Goal: Information Seeking & Learning: Learn about a topic

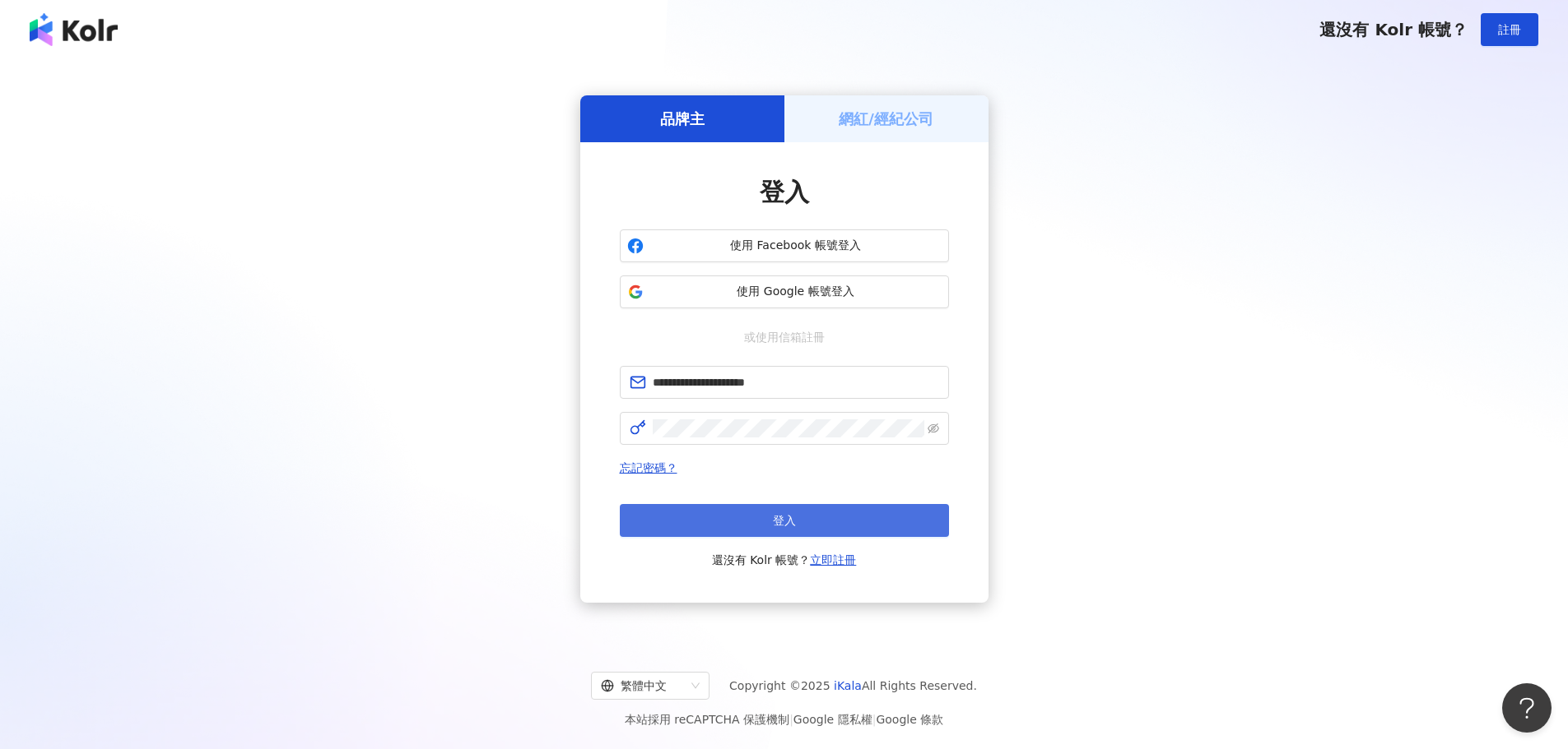
click at [760, 519] on button "登入" at bounding box center [784, 521] width 330 height 33
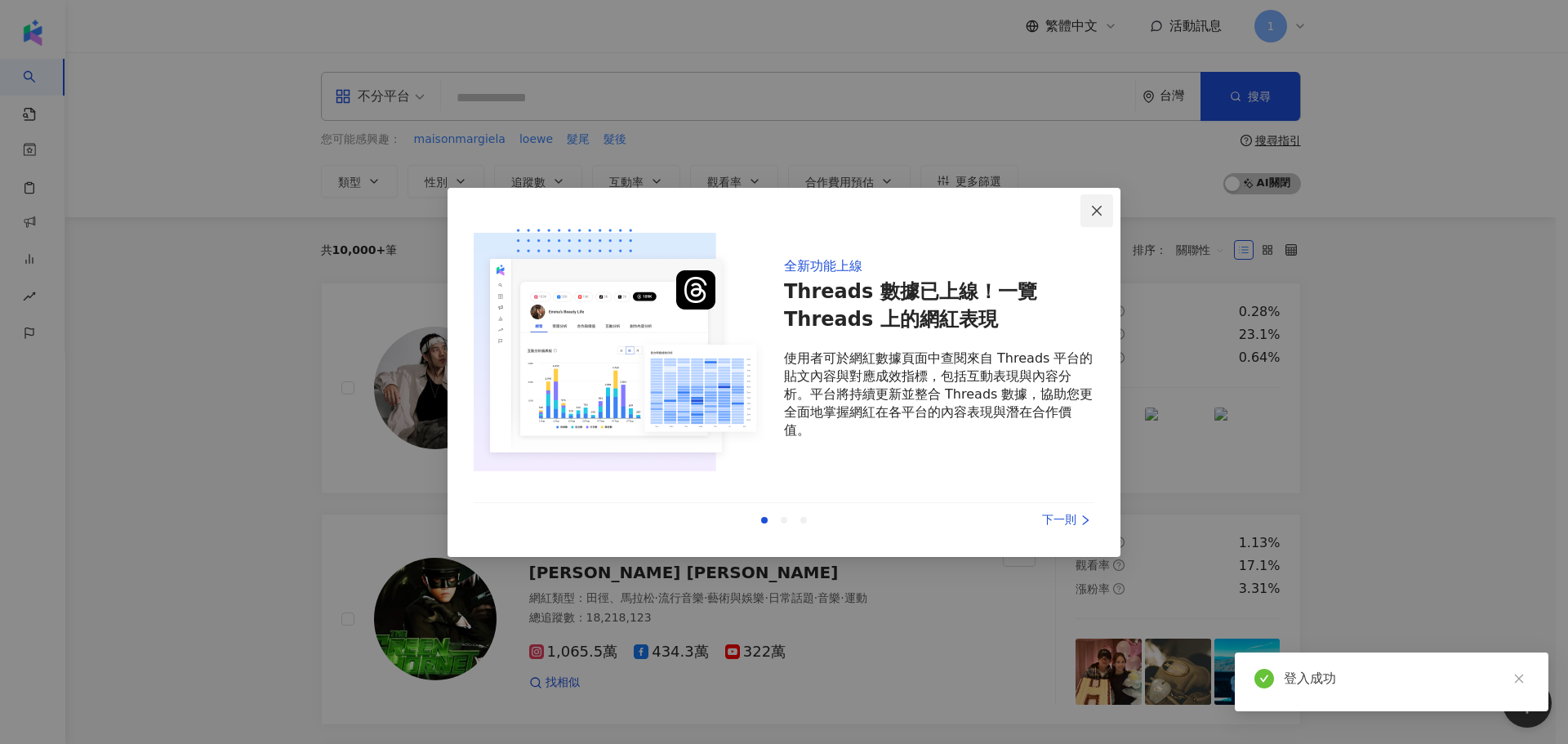
click at [1096, 213] on icon "close" at bounding box center [1097, 210] width 10 height 10
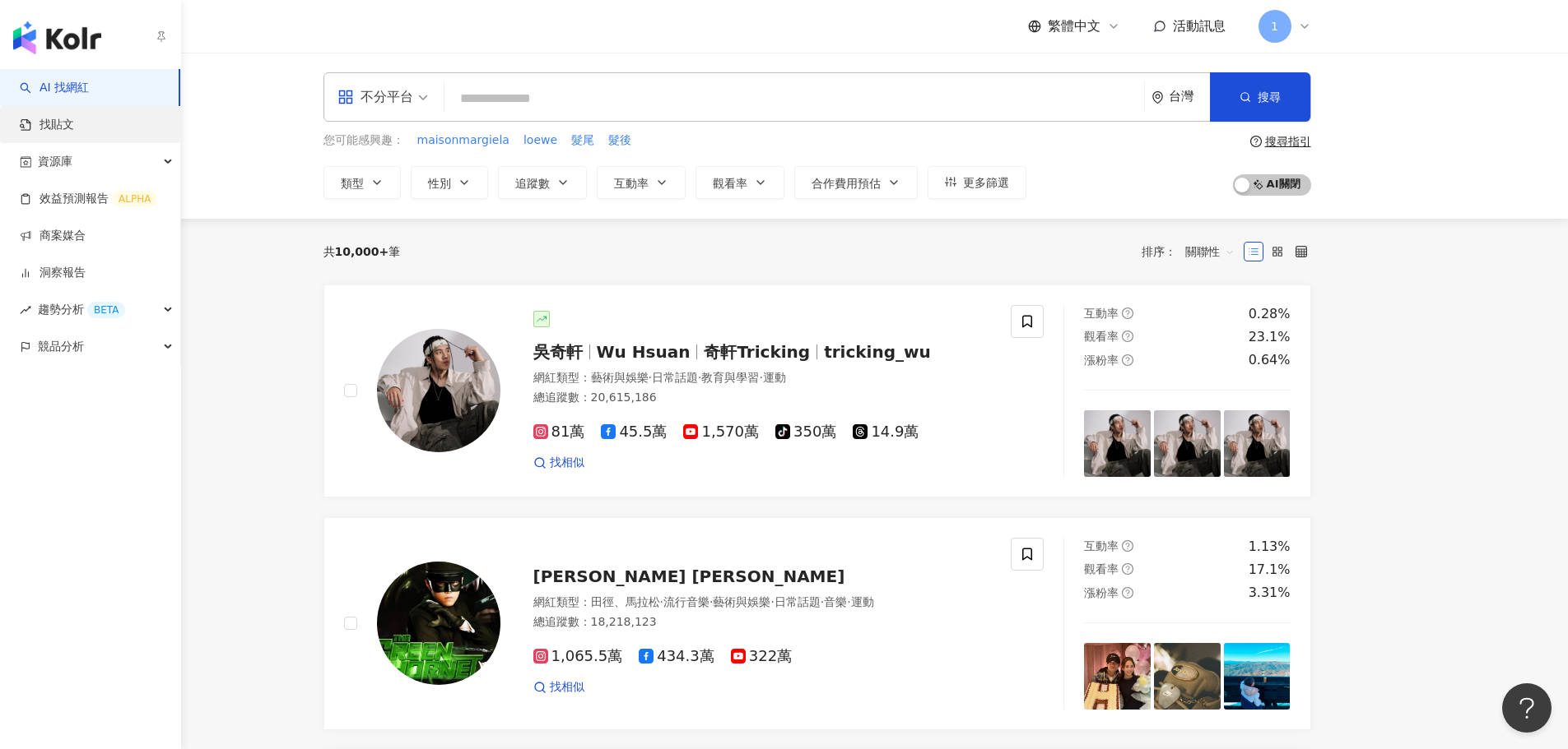
click at [41, 128] on link "找貼文" at bounding box center [46, 125] width 54 height 17
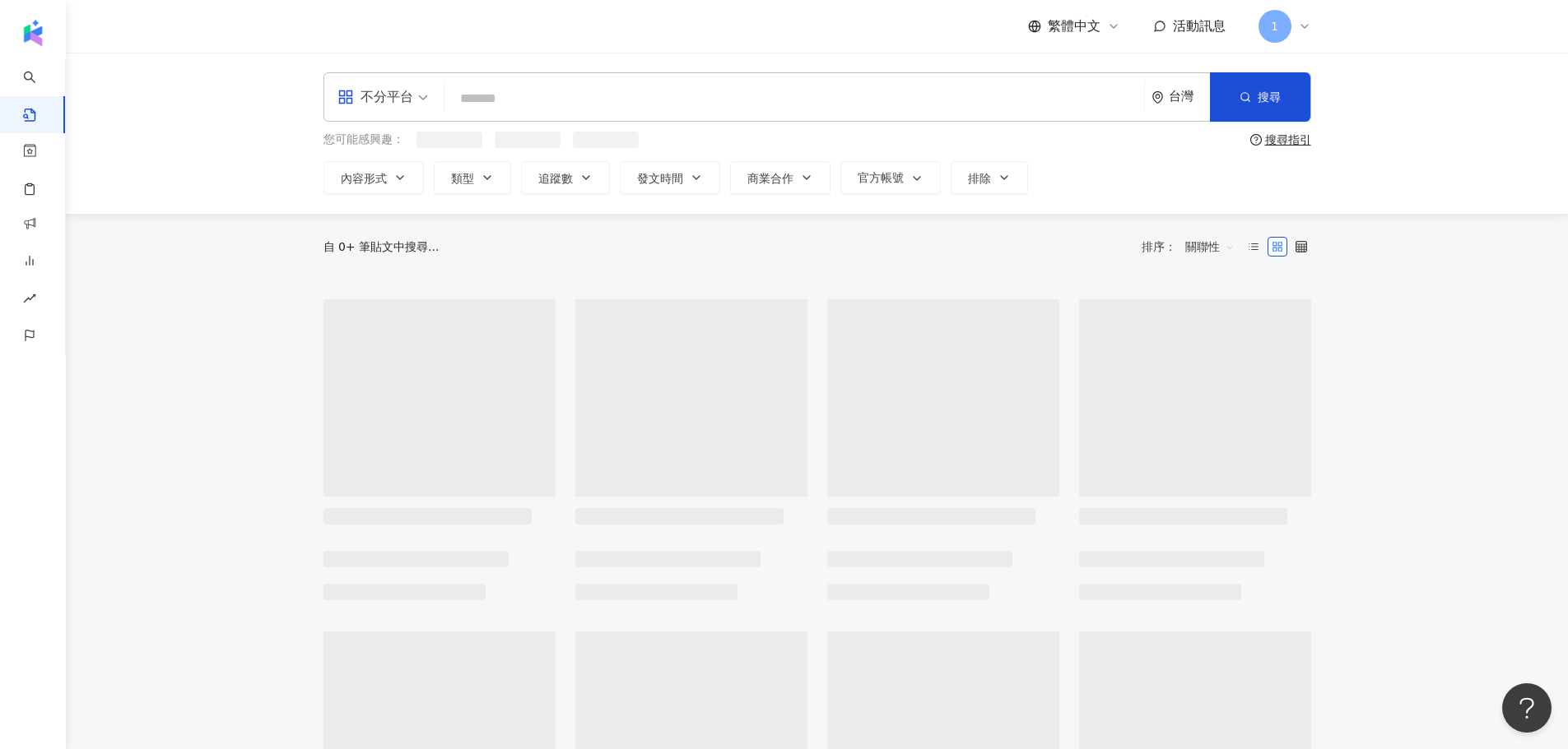
click at [556, 92] on input "search" at bounding box center [795, 98] width 687 height 35
type input "*"
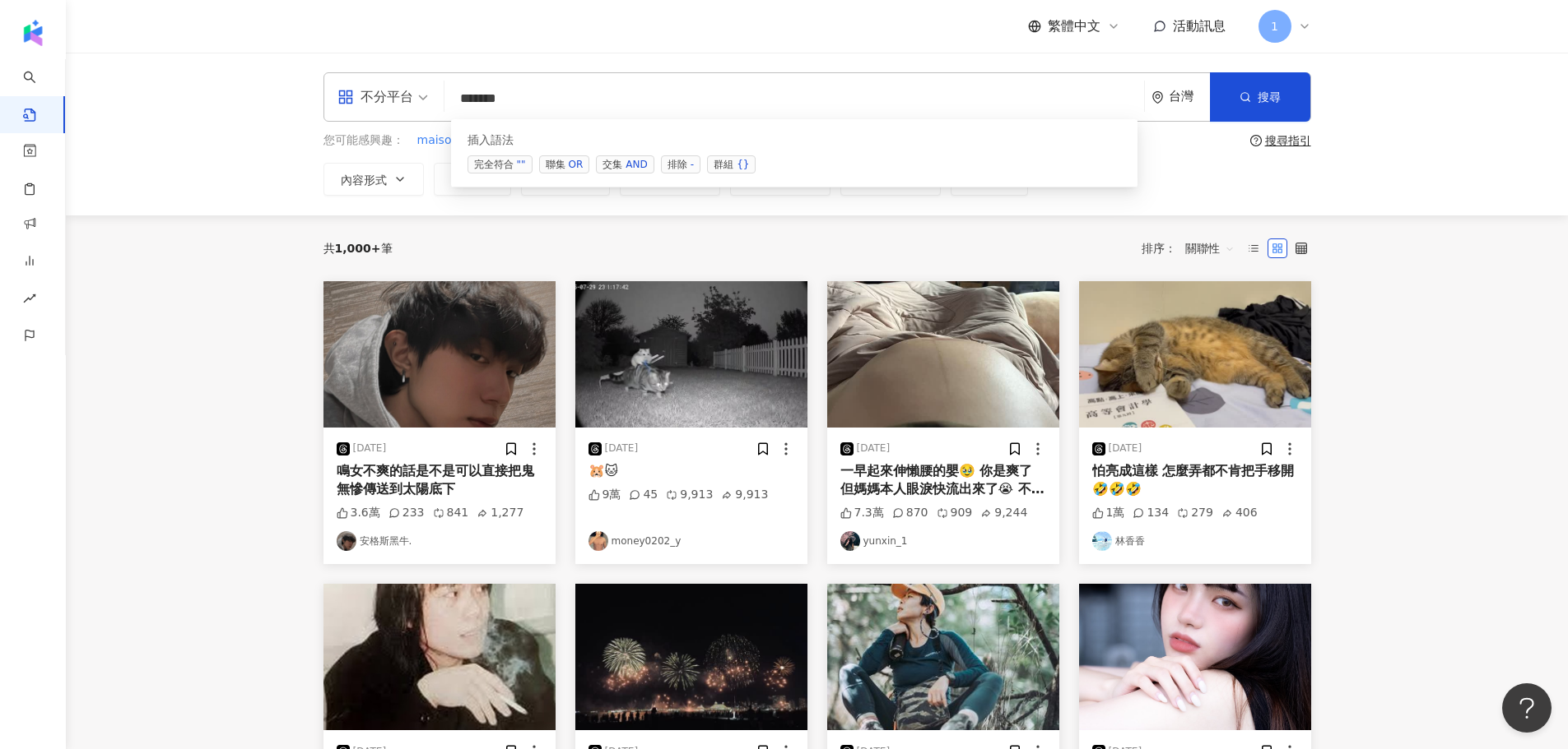
click at [617, 159] on span "交集 AND" at bounding box center [624, 165] width 58 height 18
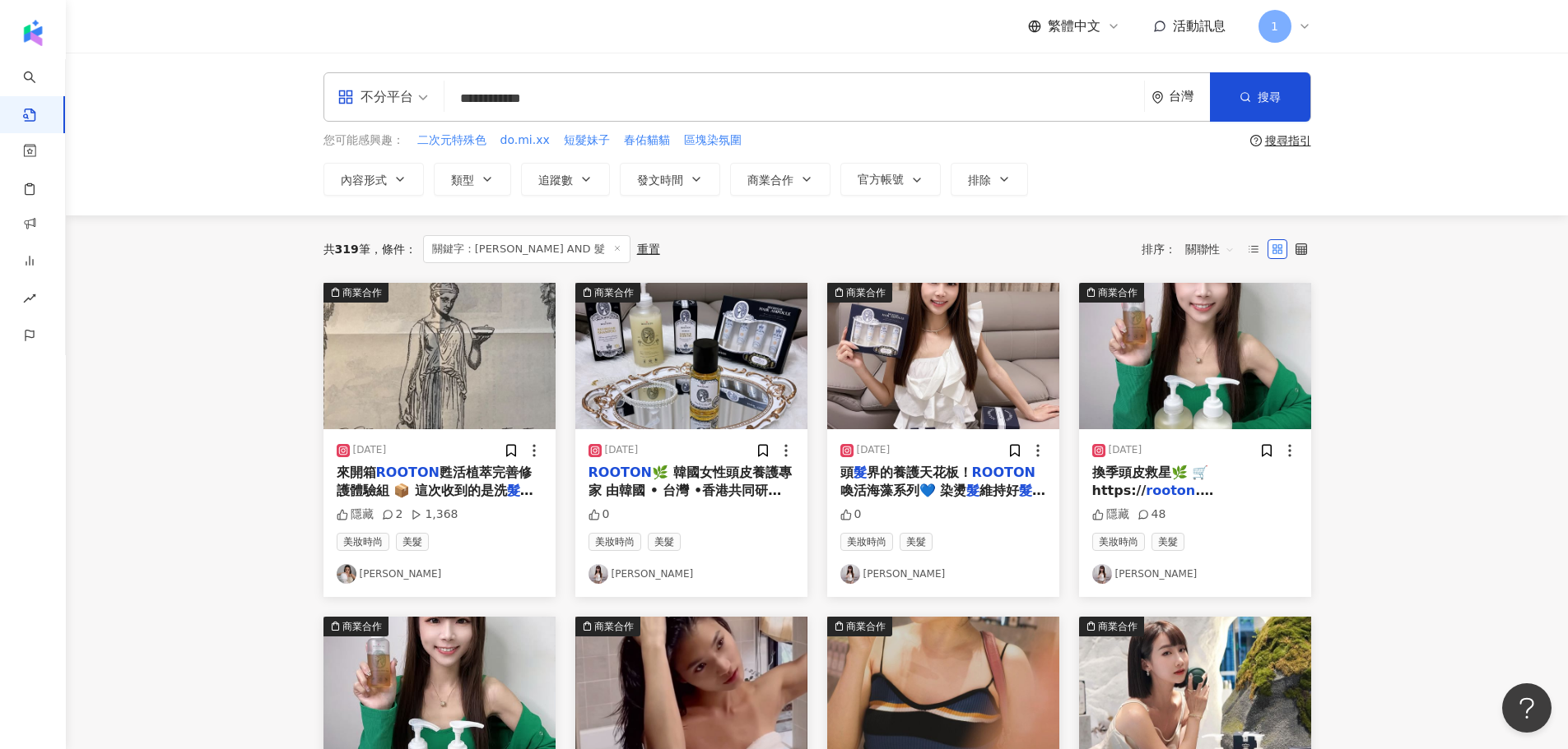
click at [1225, 251] on span "關聯性" at bounding box center [1210, 249] width 50 height 27
click at [1230, 314] on div "互動數" at bounding box center [1213, 311] width 46 height 18
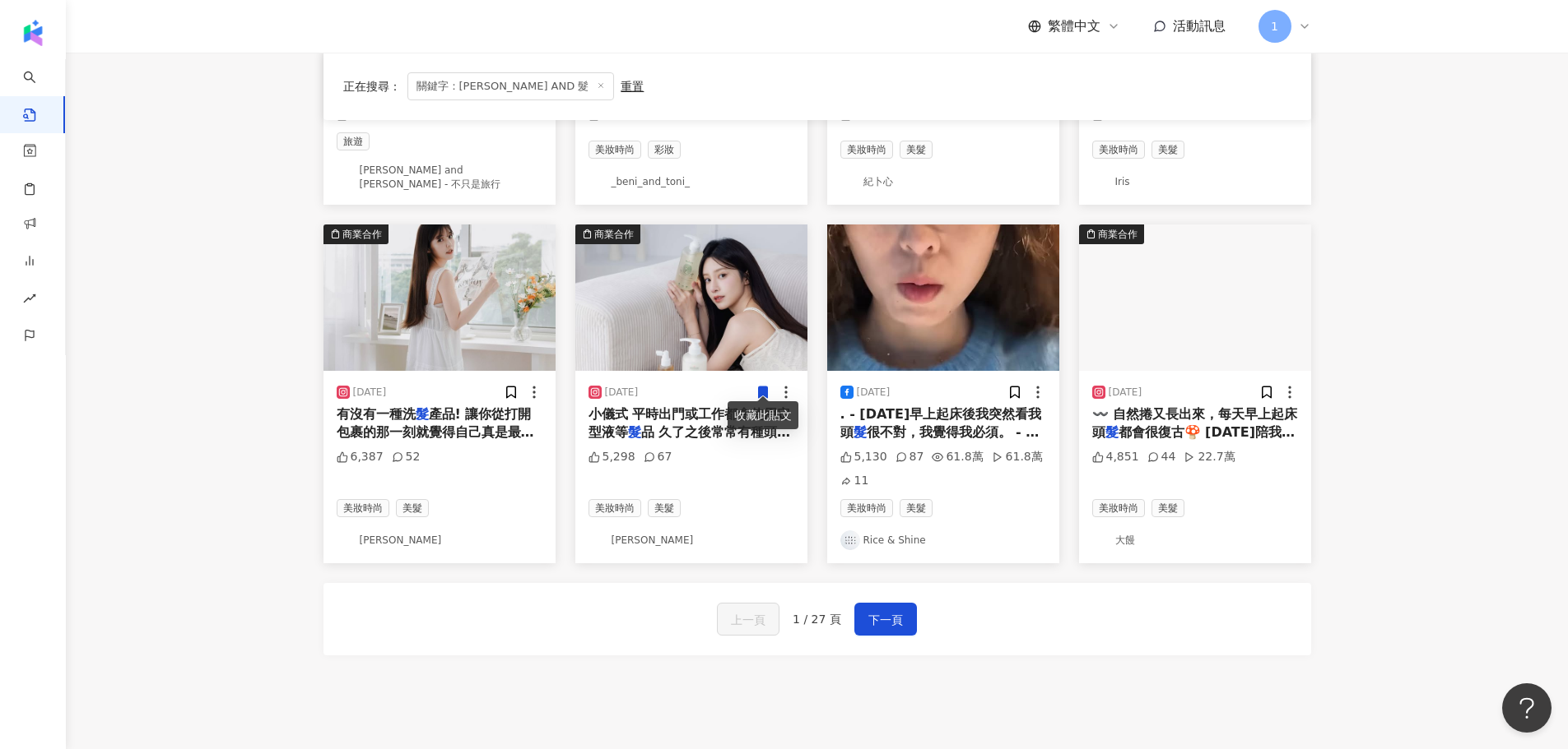
scroll to position [823, 0]
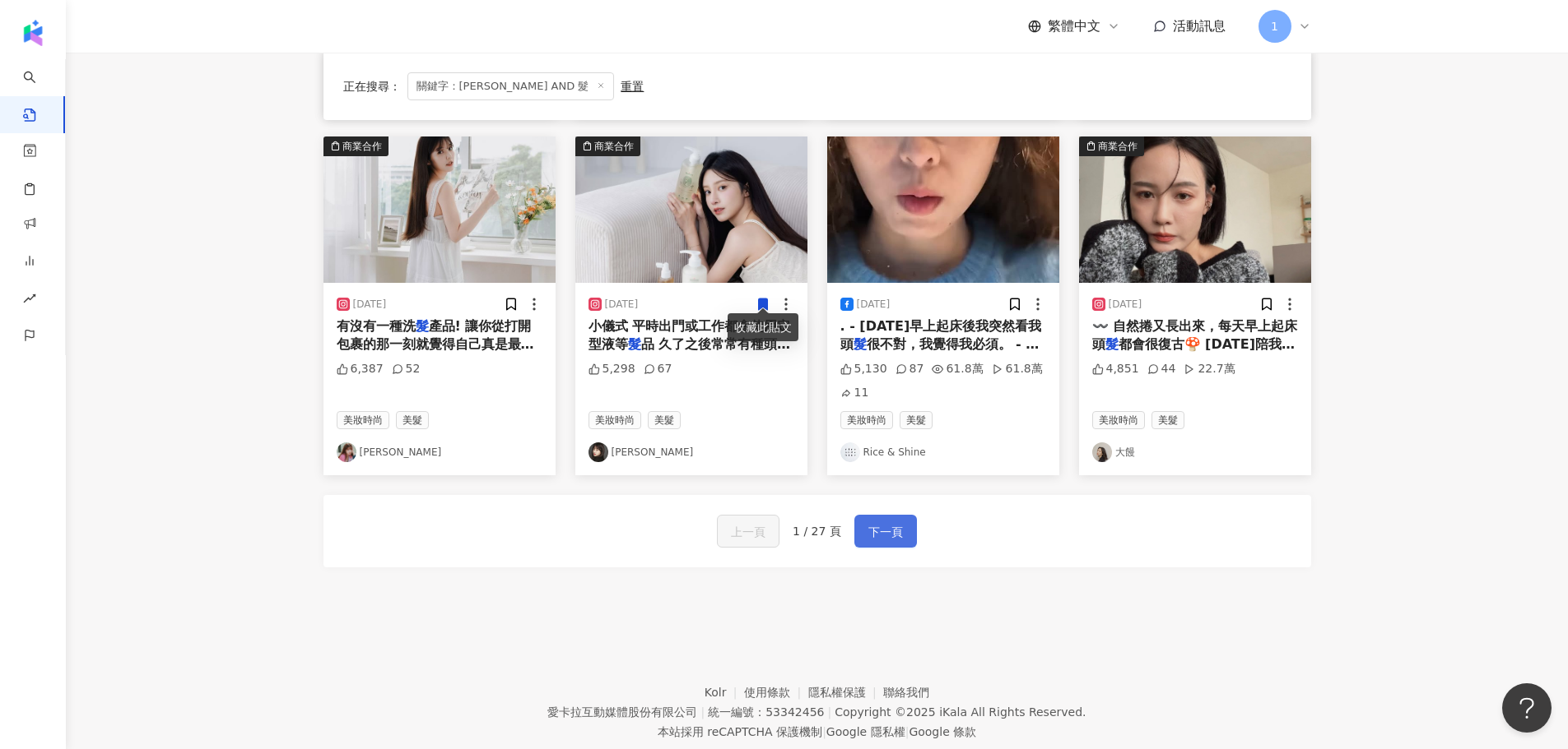
click at [880, 530] on span "下一頁" at bounding box center [886, 532] width 35 height 19
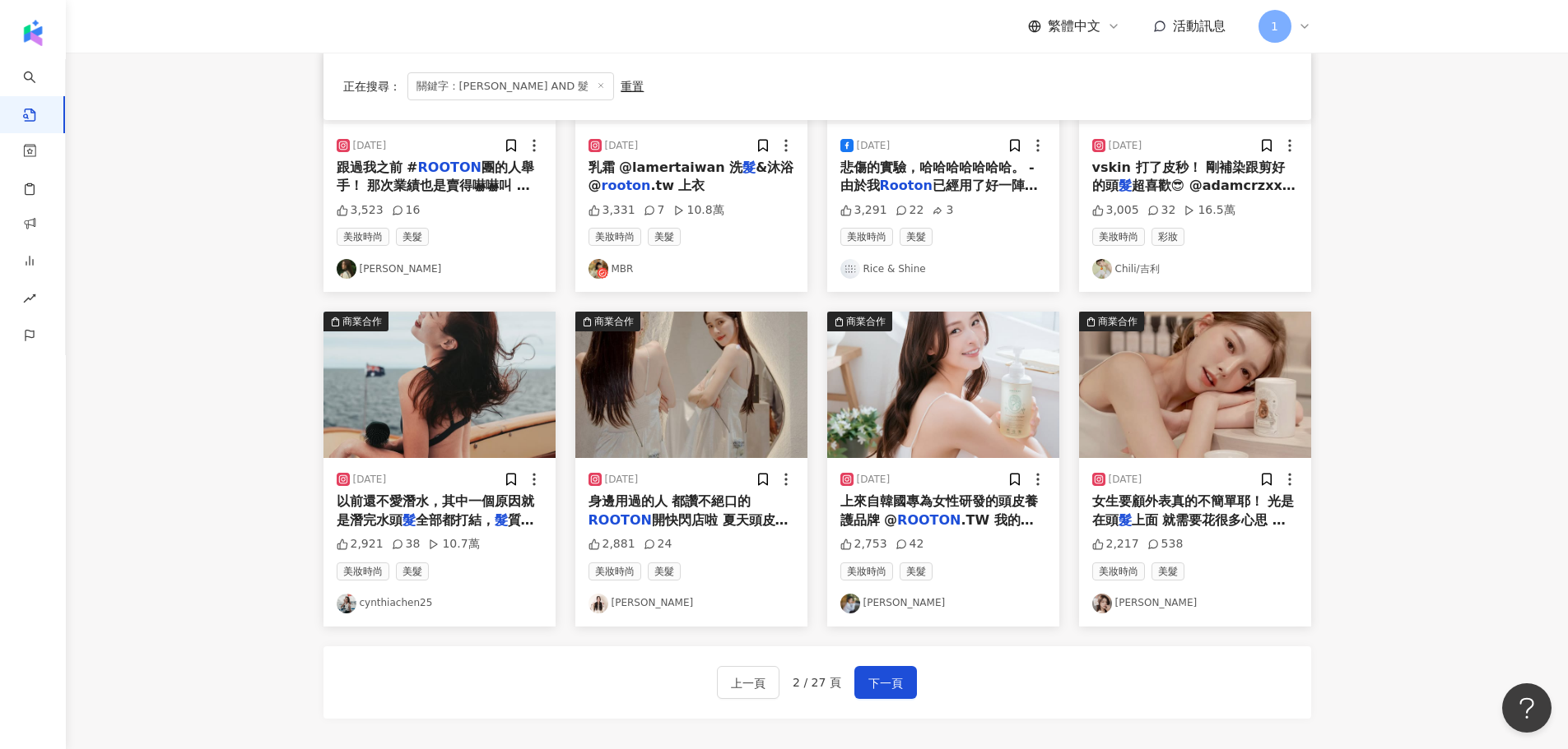
scroll to position [833, 0]
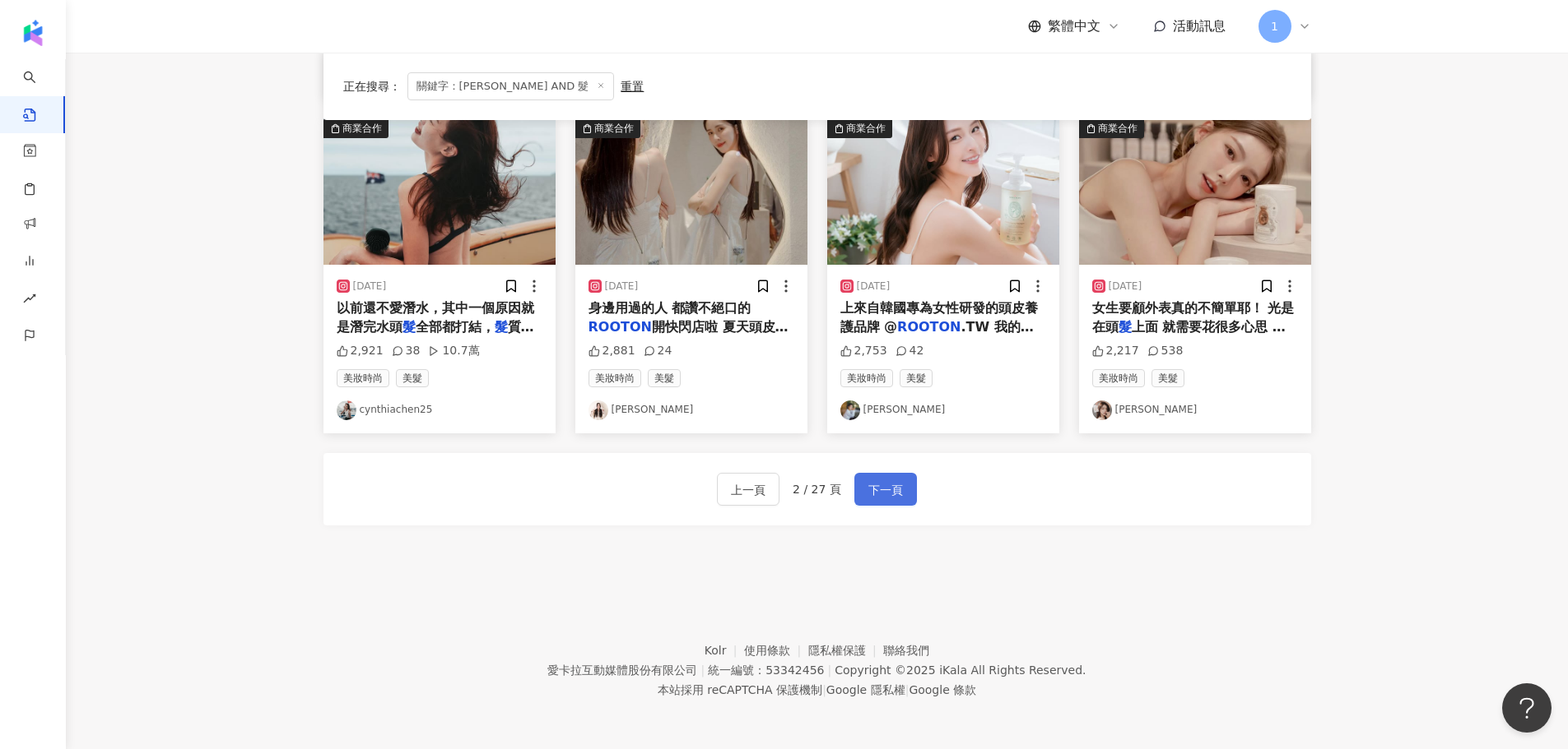
click at [877, 490] on span "下一頁" at bounding box center [886, 490] width 35 height 19
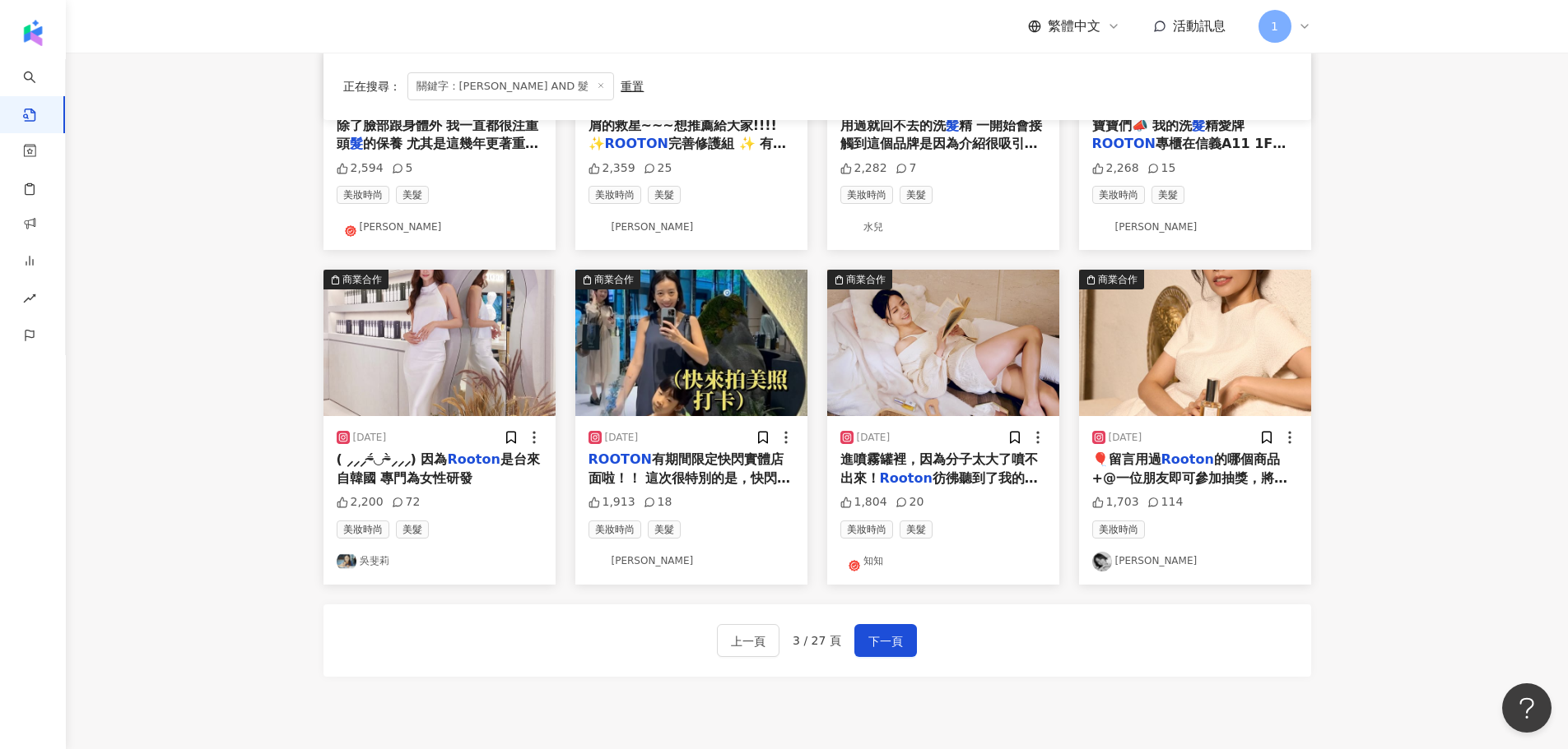
scroll to position [682, 0]
click at [870, 638] on span "下一頁" at bounding box center [886, 640] width 35 height 19
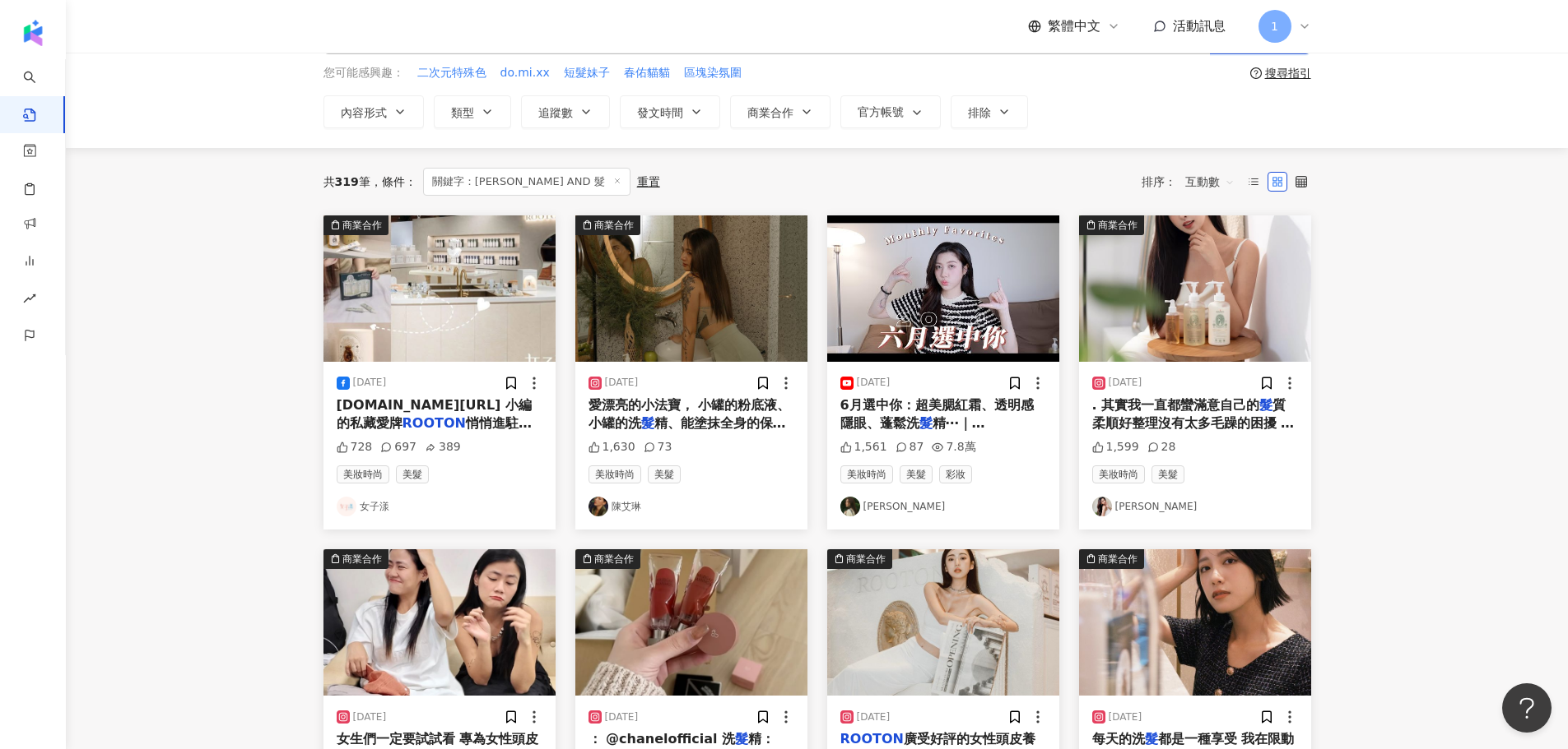
scroll to position [0, 0]
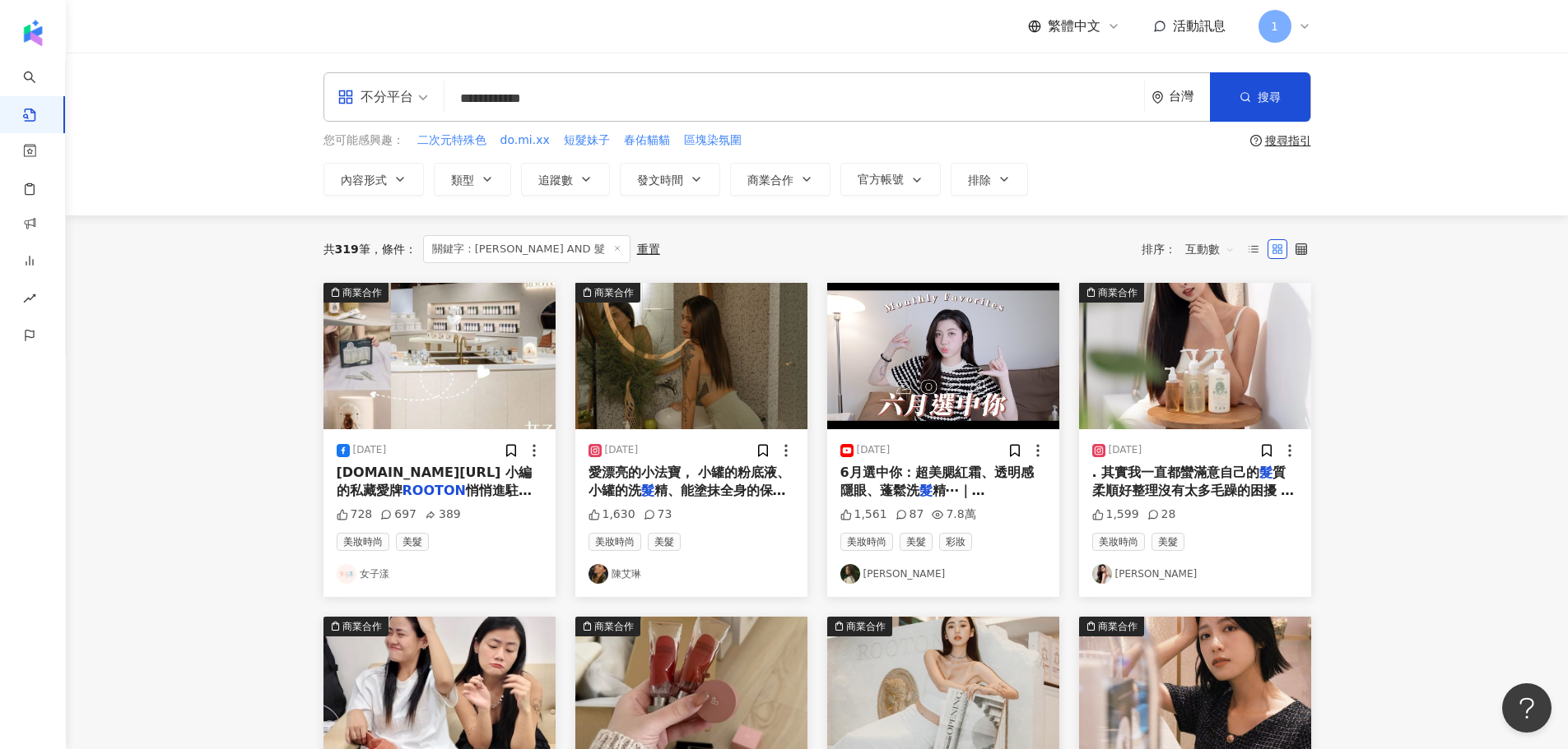
click at [602, 104] on input "**********" at bounding box center [795, 98] width 687 height 35
drag, startPoint x: 655, startPoint y: 86, endPoint x: 408, endPoint y: 89, distance: 247.0
click at [408, 89] on div "**********" at bounding box center [817, 98] width 988 height 50
type input "**********"
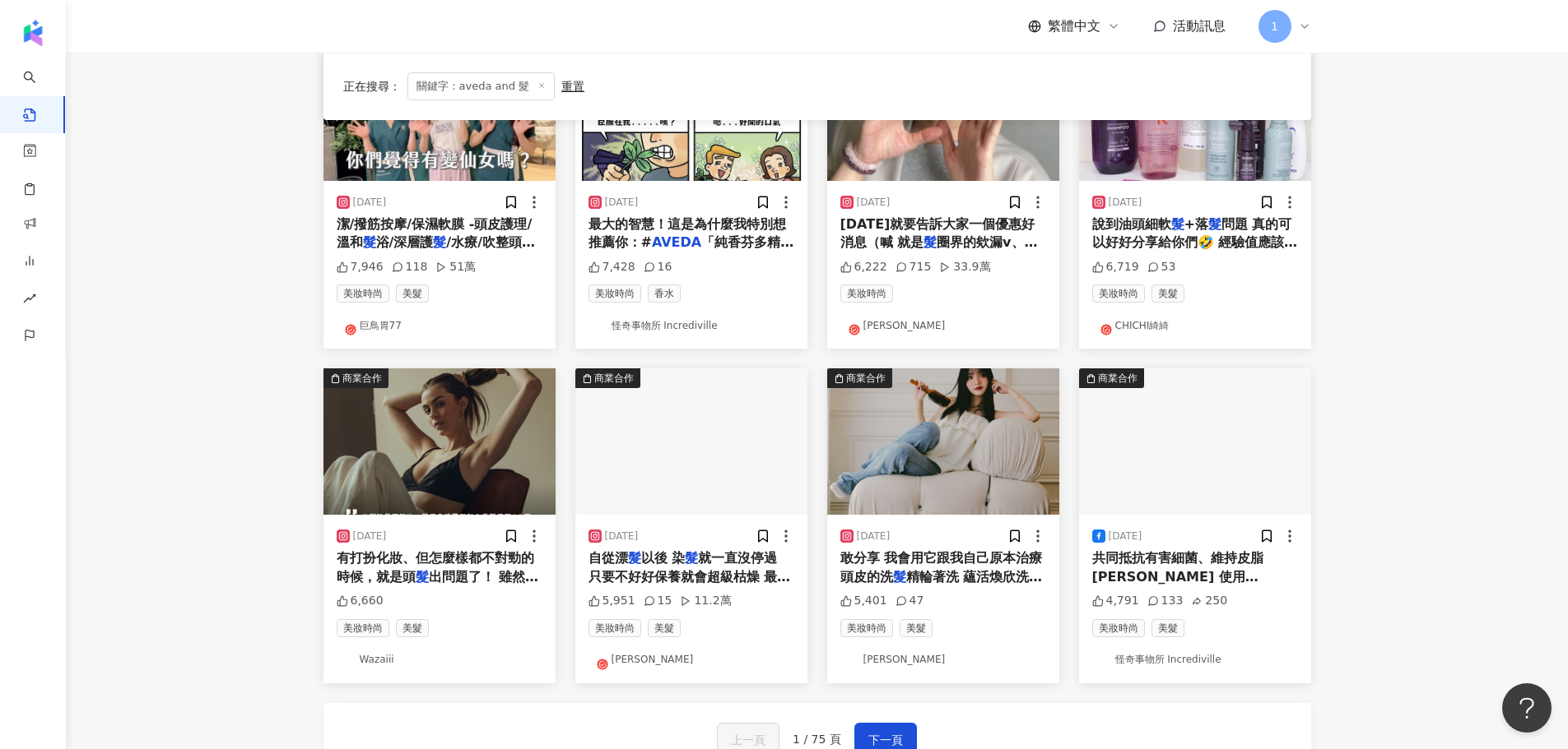
scroll to position [823, 0]
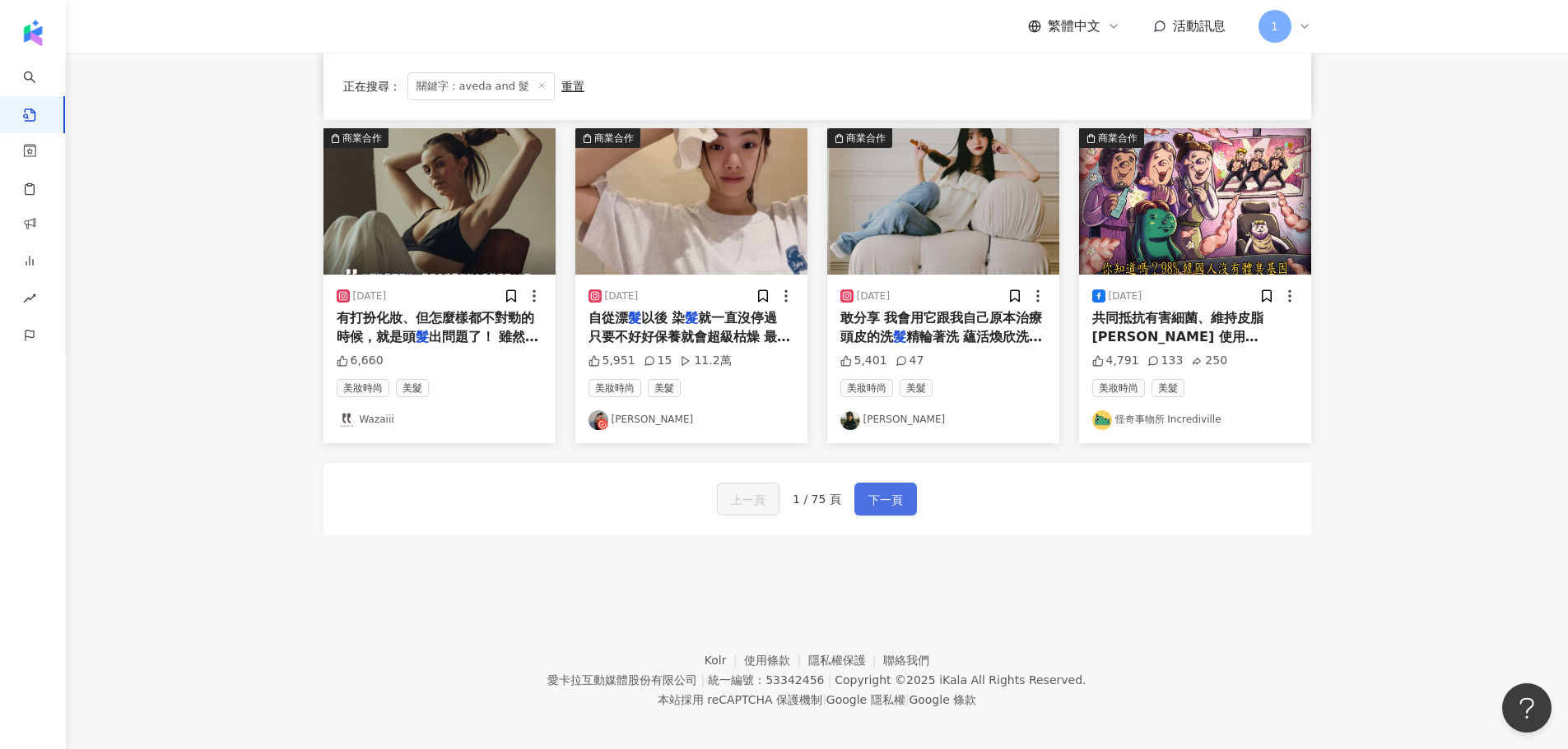
click at [898, 499] on span "下一頁" at bounding box center [886, 500] width 35 height 19
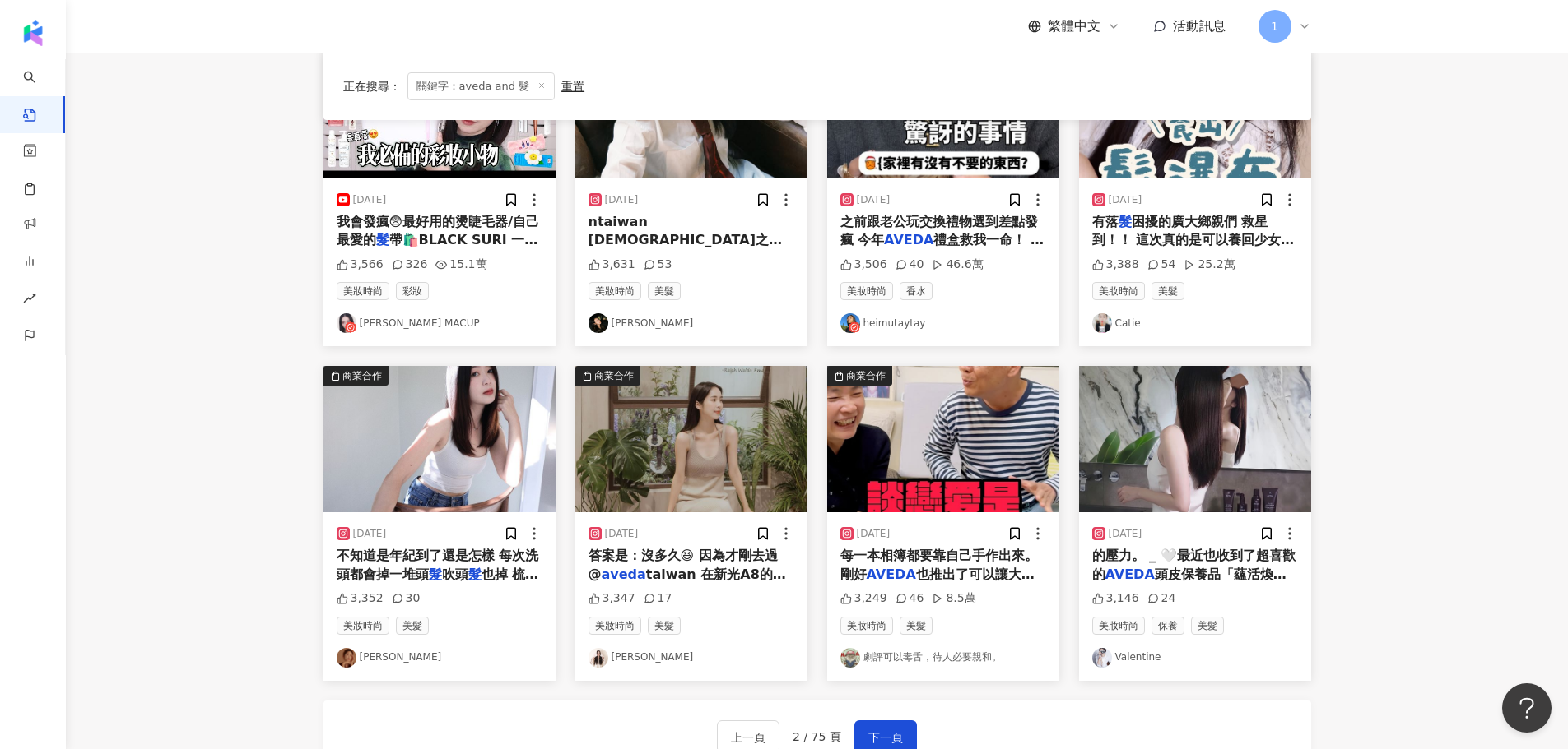
scroll to position [658, 0]
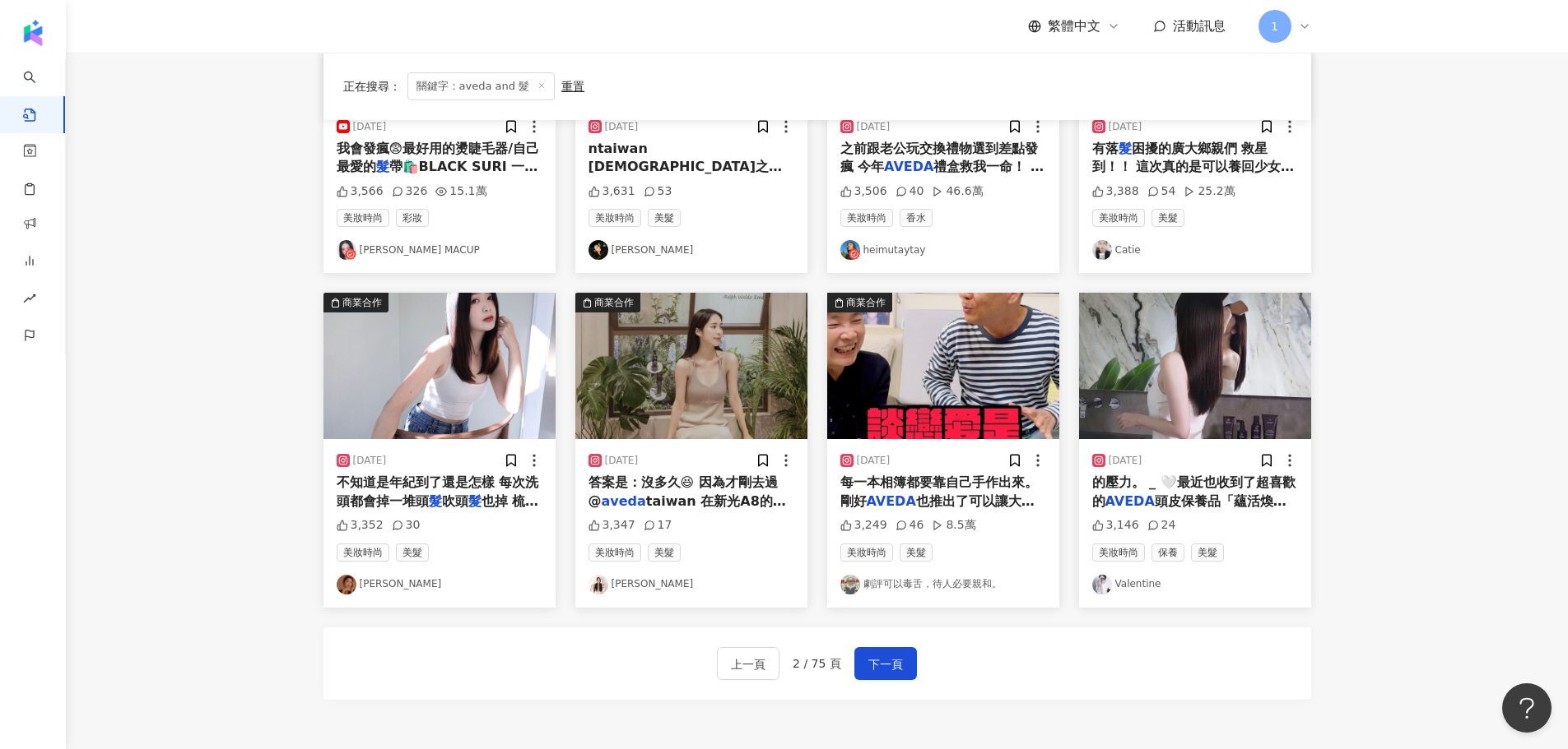
click at [1133, 584] on link "Valentine" at bounding box center [1194, 584] width 205 height 19
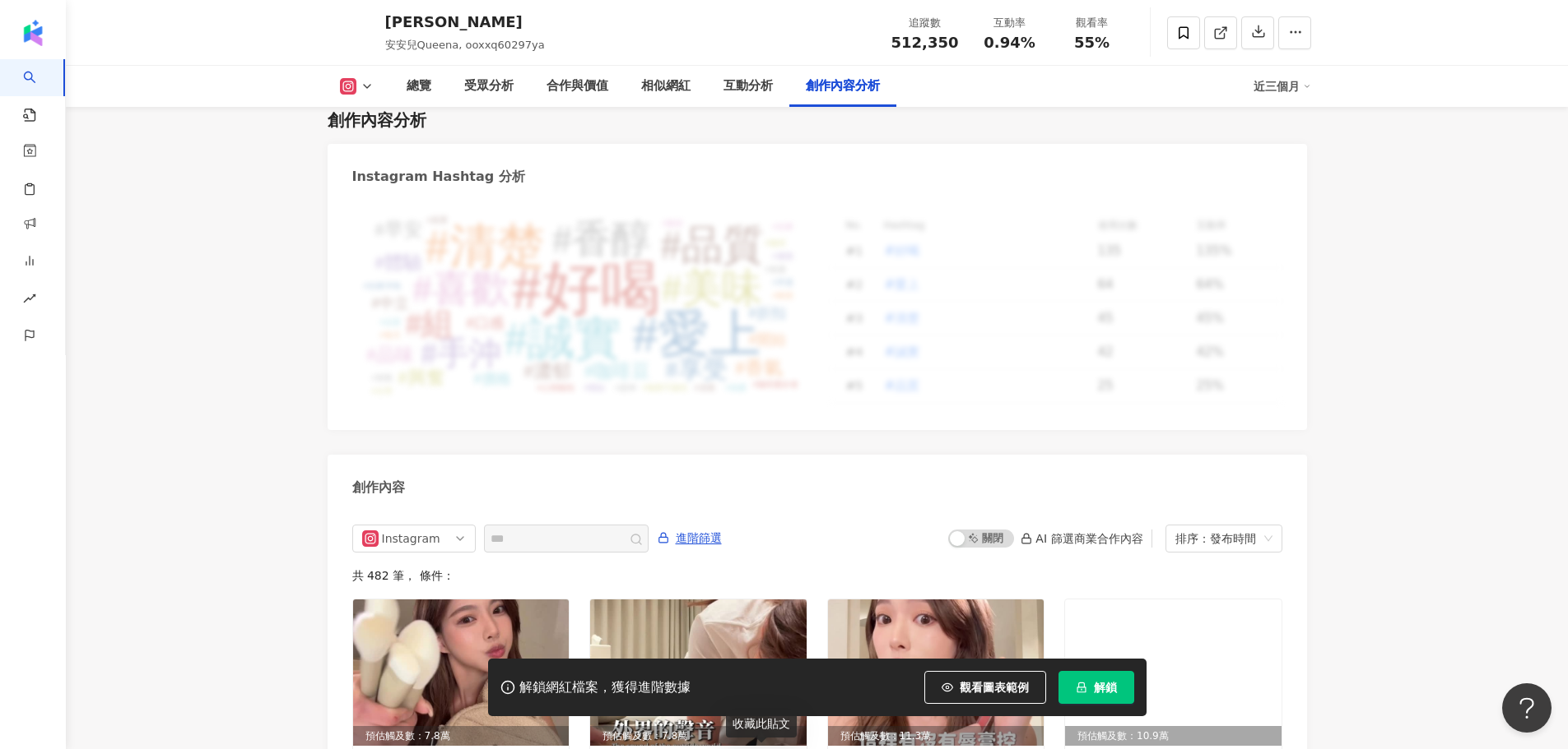
scroll to position [4664, 0]
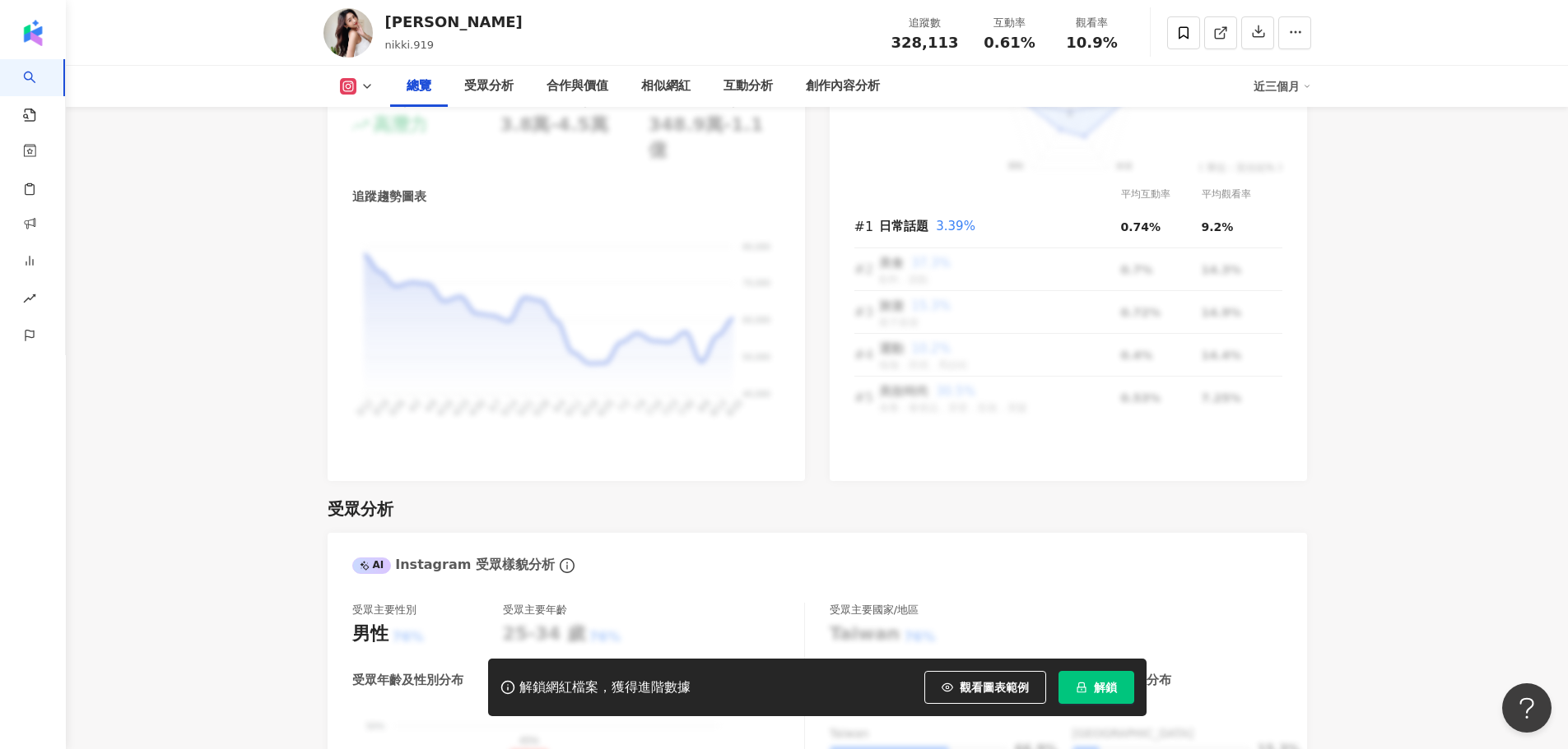
scroll to position [1234, 0]
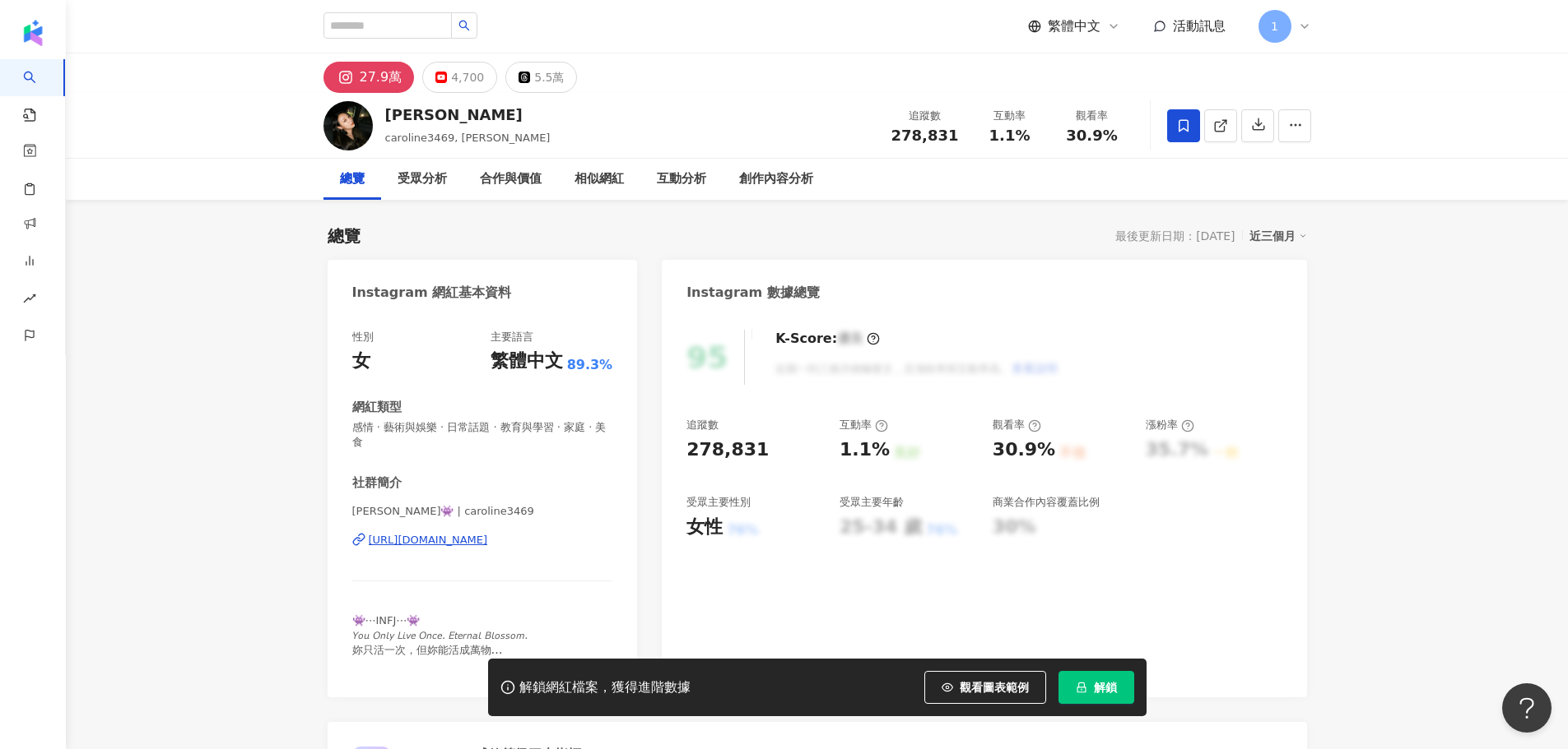
click at [488, 533] on div "https://www.instagram.com/caroline3469/" at bounding box center [428, 540] width 120 height 15
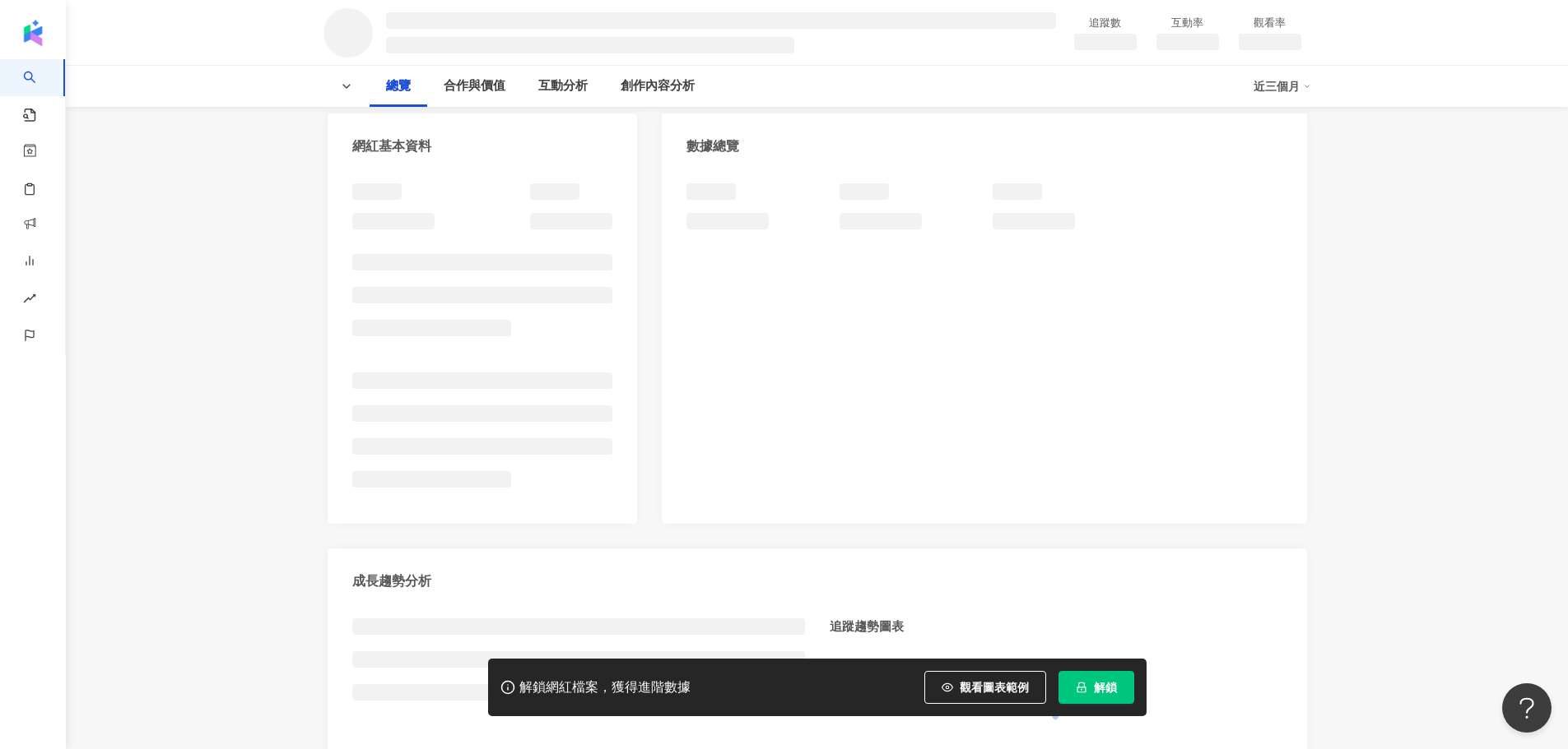
scroll to position [165, 0]
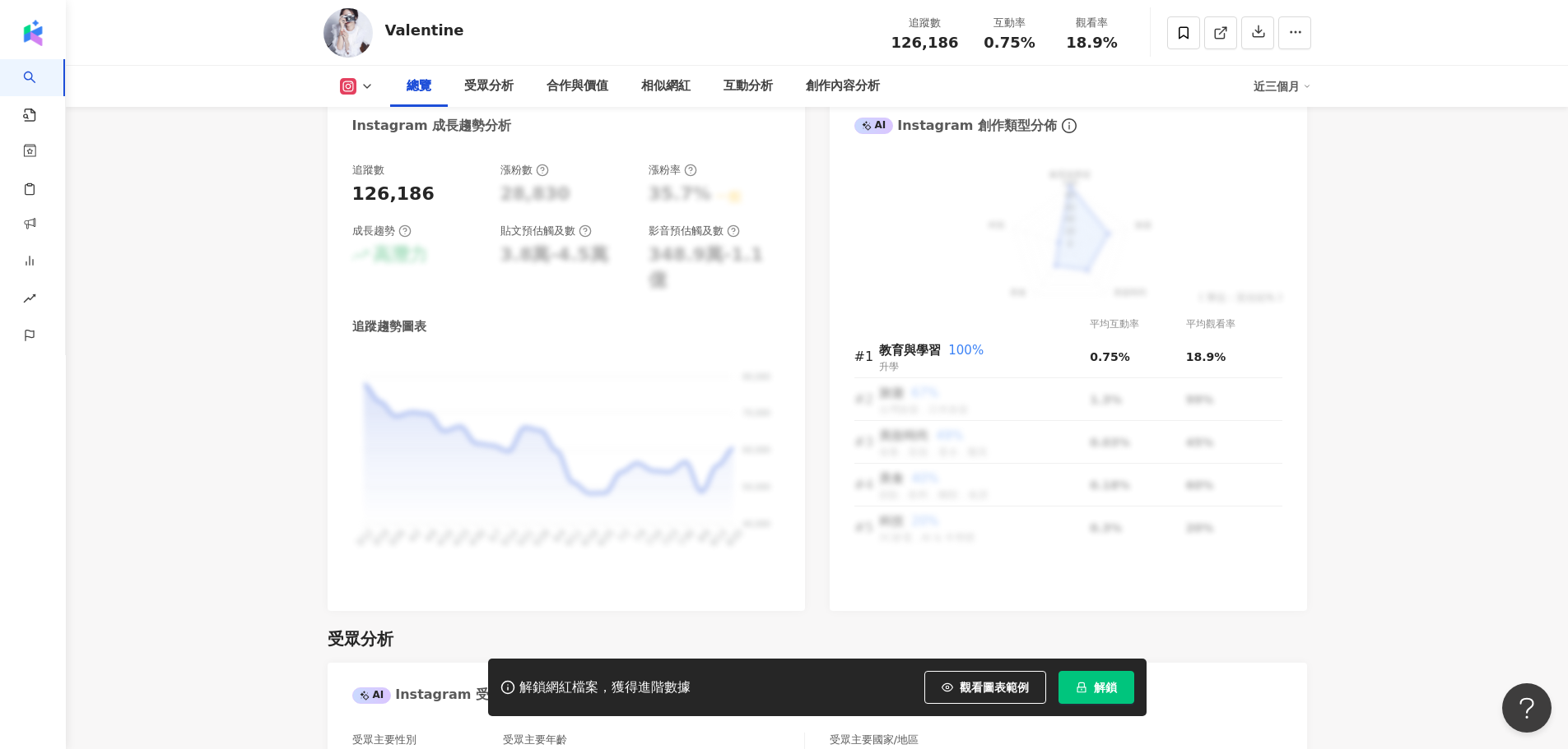
scroll to position [165, 0]
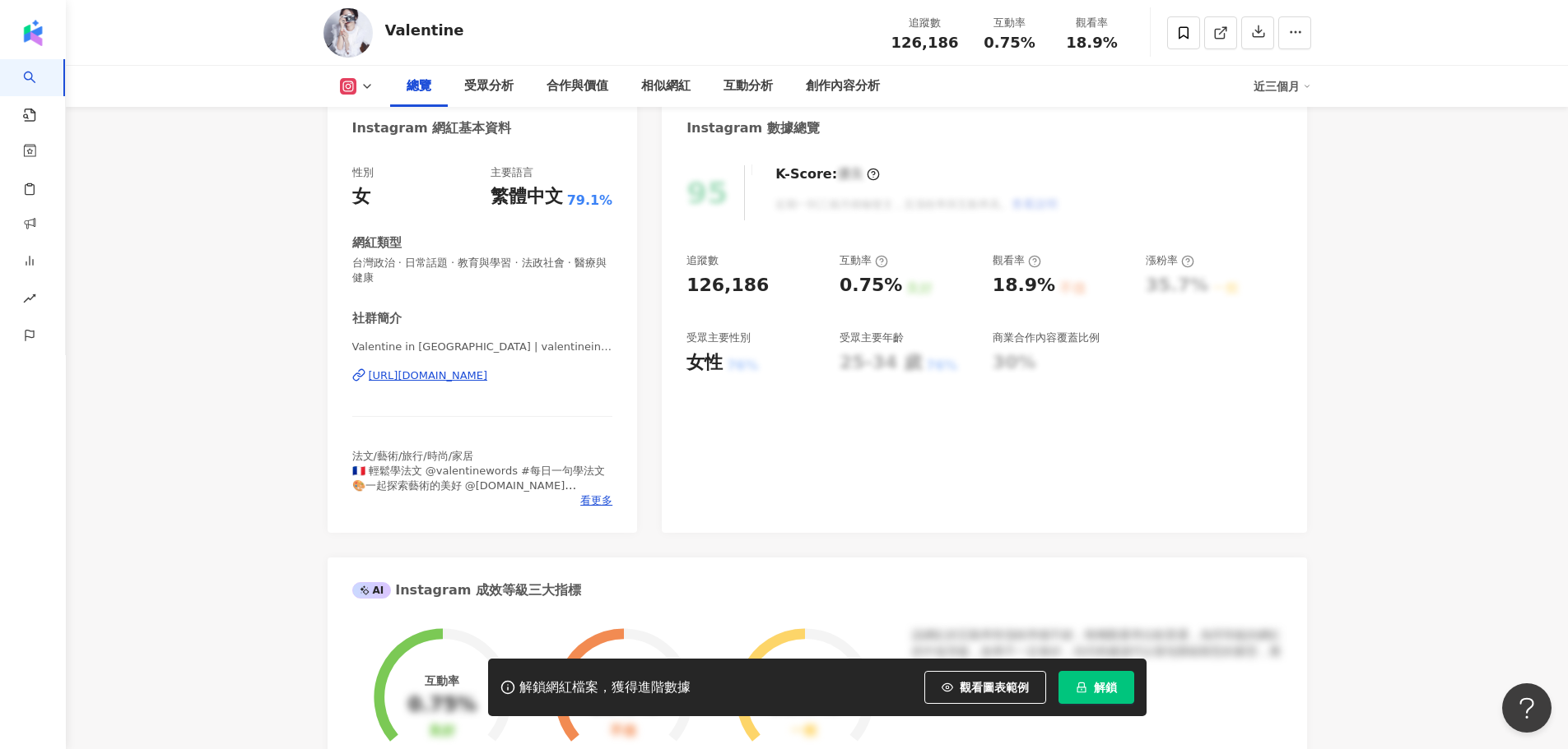
click at [459, 376] on div "[URL][DOMAIN_NAME]" at bounding box center [428, 375] width 120 height 15
